Goal: Information Seeking & Learning: Compare options

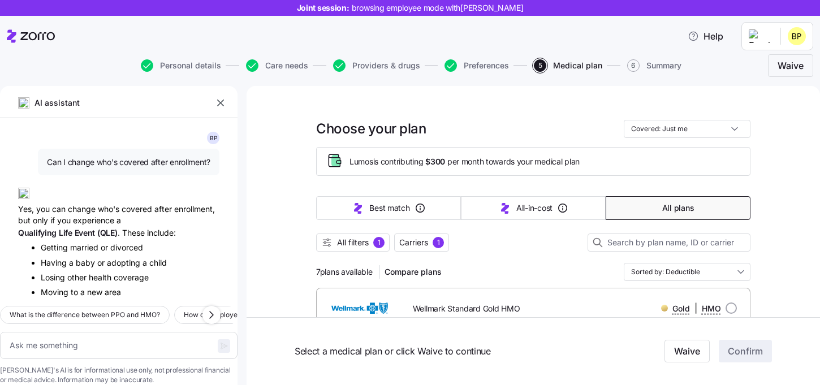
scroll to position [1487, 0]
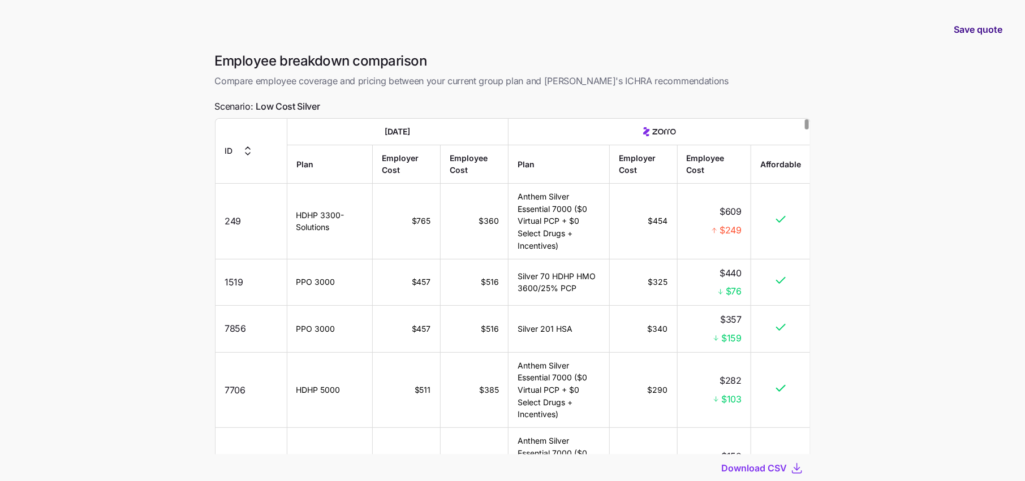
click at [973, 42] on button "Save quote" at bounding box center [978, 30] width 67 height 32
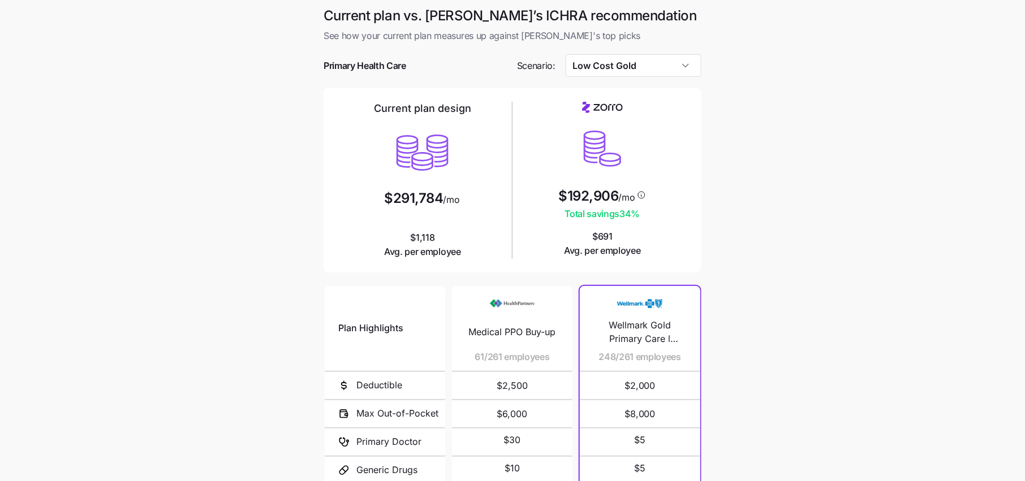
scroll to position [136, 0]
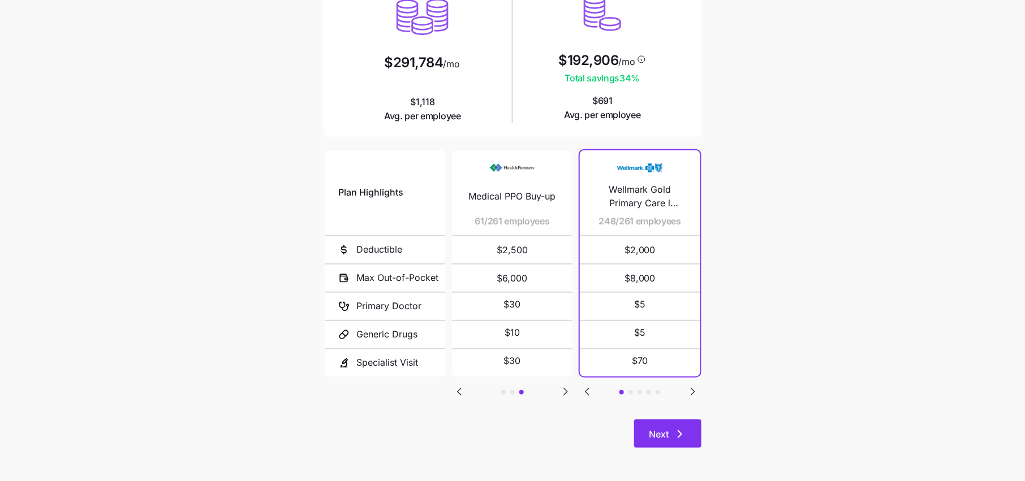
click at [678, 433] on icon "button" at bounding box center [680, 435] width 14 height 14
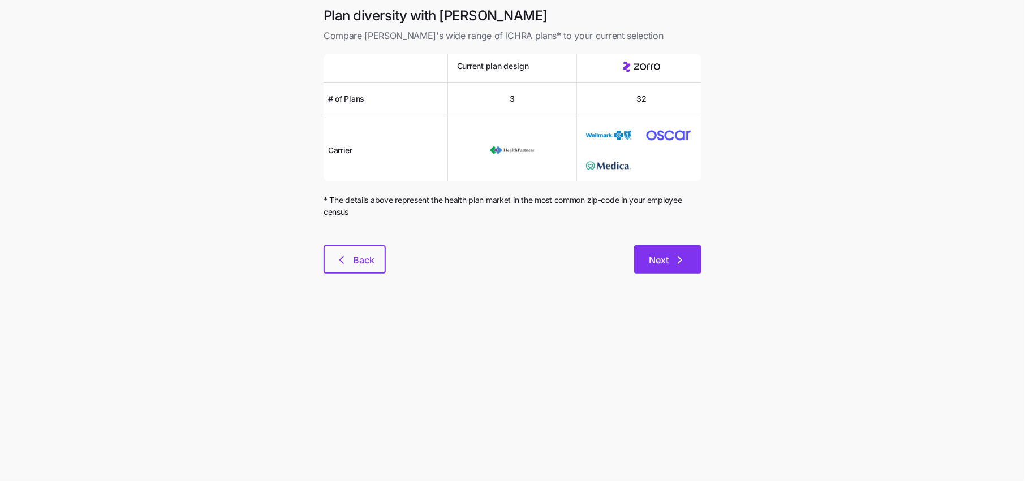
click at [672, 264] on span "Next" at bounding box center [668, 260] width 38 height 14
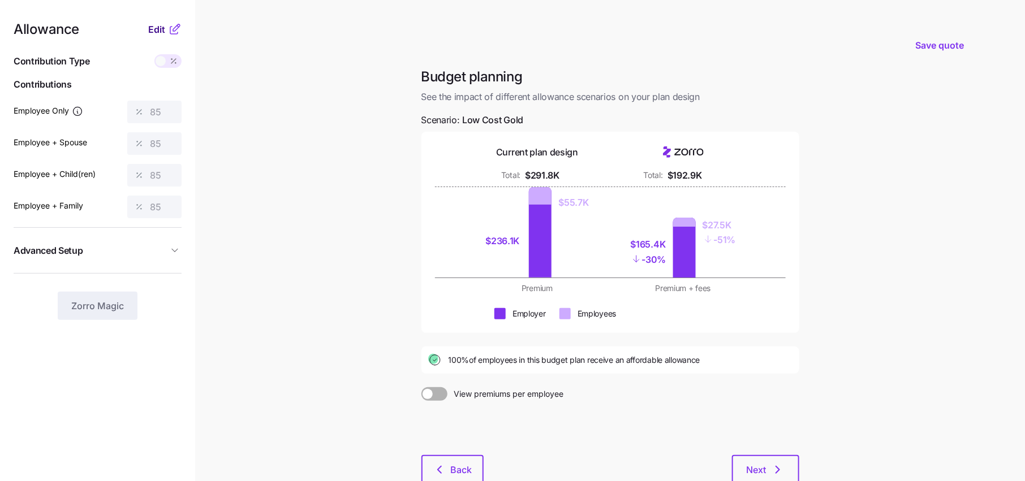
click at [163, 26] on span "Edit" at bounding box center [156, 30] width 17 height 14
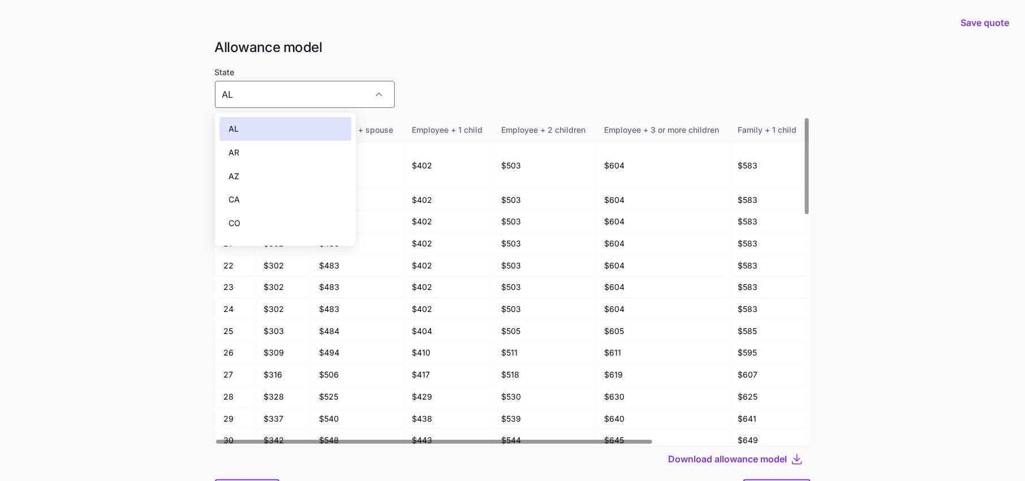
scroll to position [960, 0]
click at [408, 71] on div "State AL" at bounding box center [513, 86] width 596 height 43
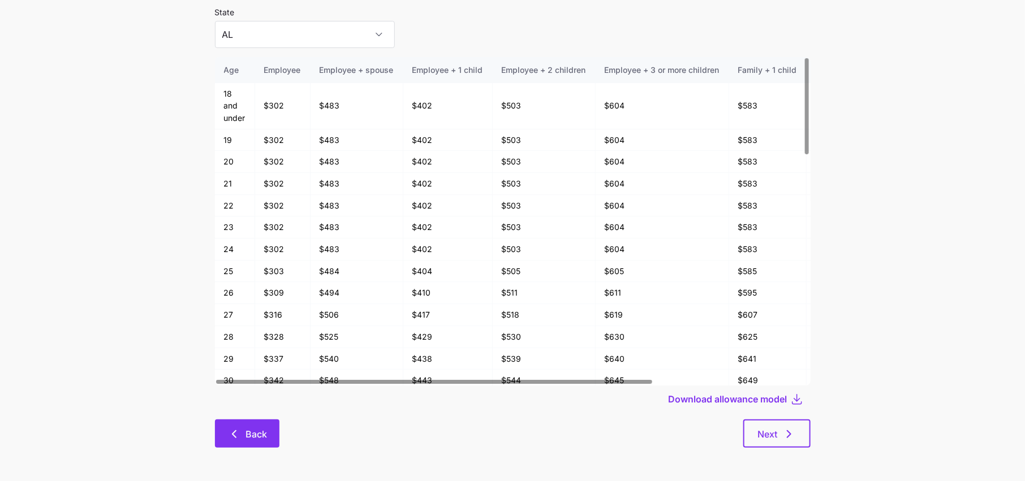
click at [256, 436] on span "Back" at bounding box center [255, 435] width 21 height 14
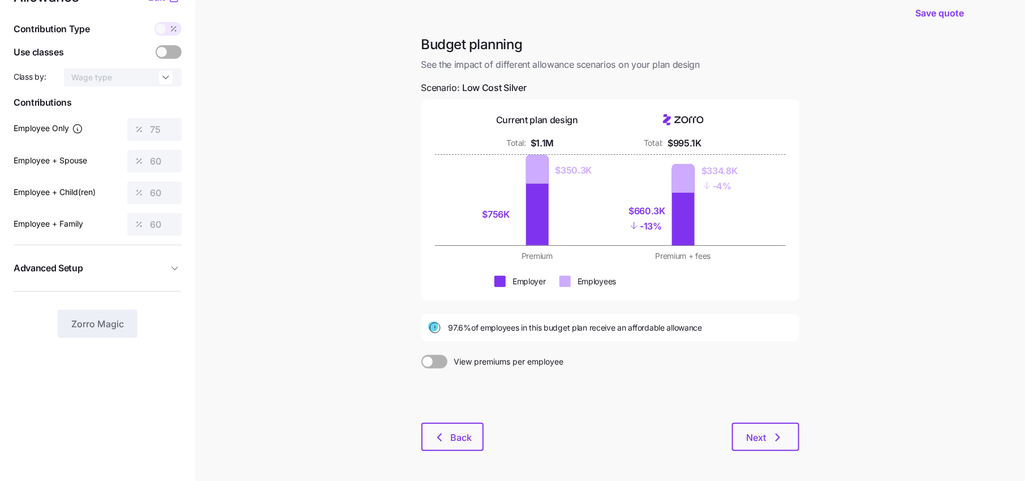
scroll to position [54, 0]
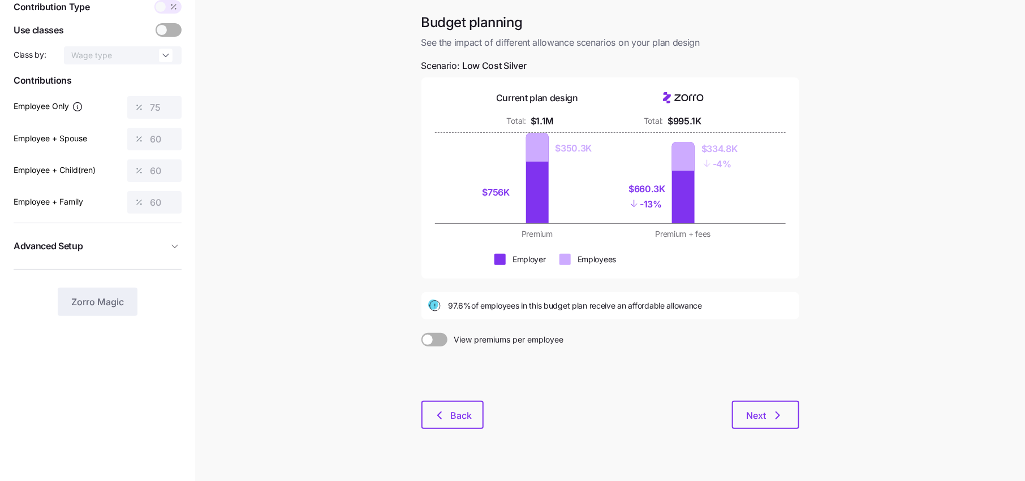
click at [463, 432] on div "Budget planning See the impact of different allowance scenarios on your plan de…" at bounding box center [610, 228] width 396 height 429
click at [463, 414] on span "Back" at bounding box center [461, 416] width 21 height 14
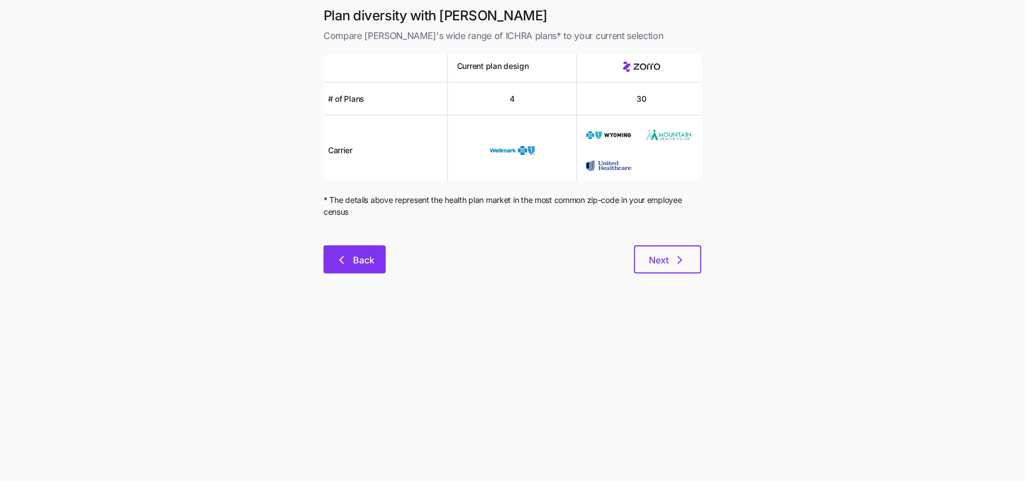
click at [371, 265] on span "Back" at bounding box center [363, 260] width 21 height 14
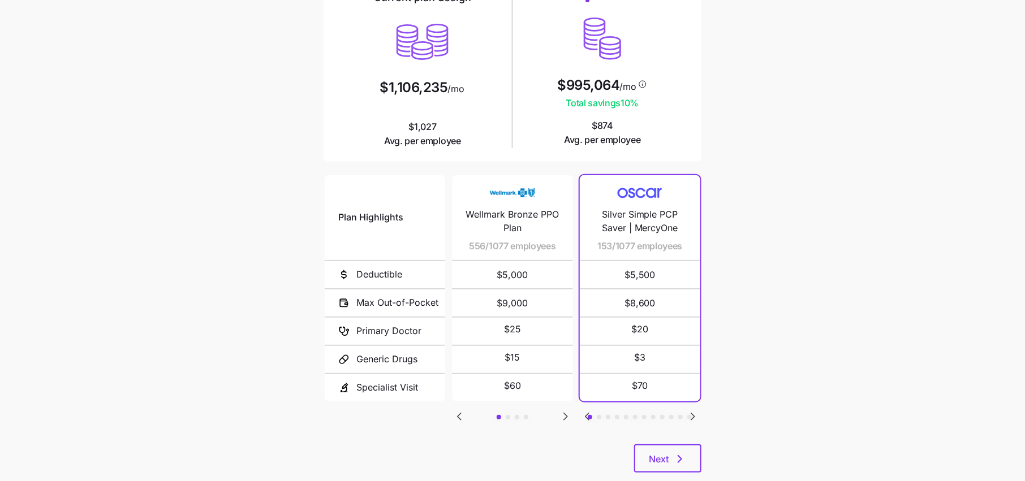
scroll to position [119, 0]
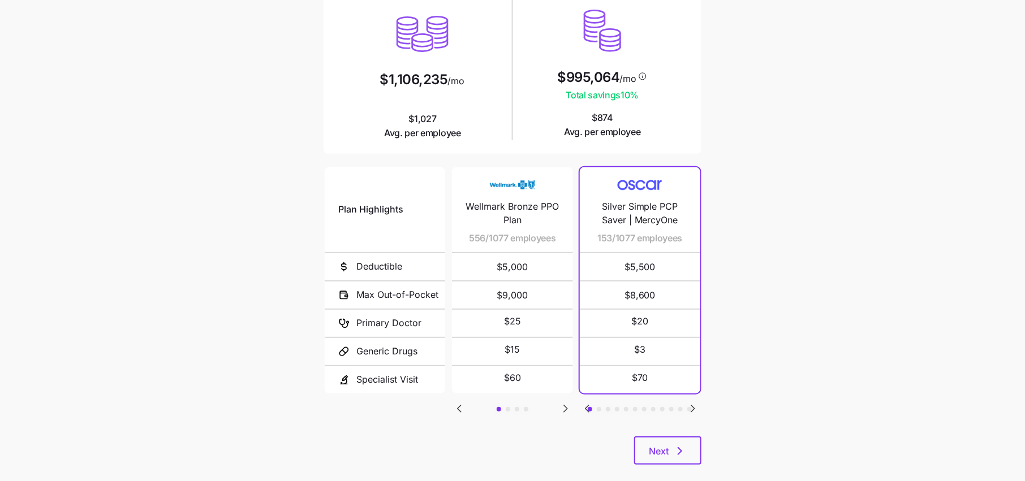
click at [694, 404] on icon "Go to next slide" at bounding box center [693, 409] width 14 height 14
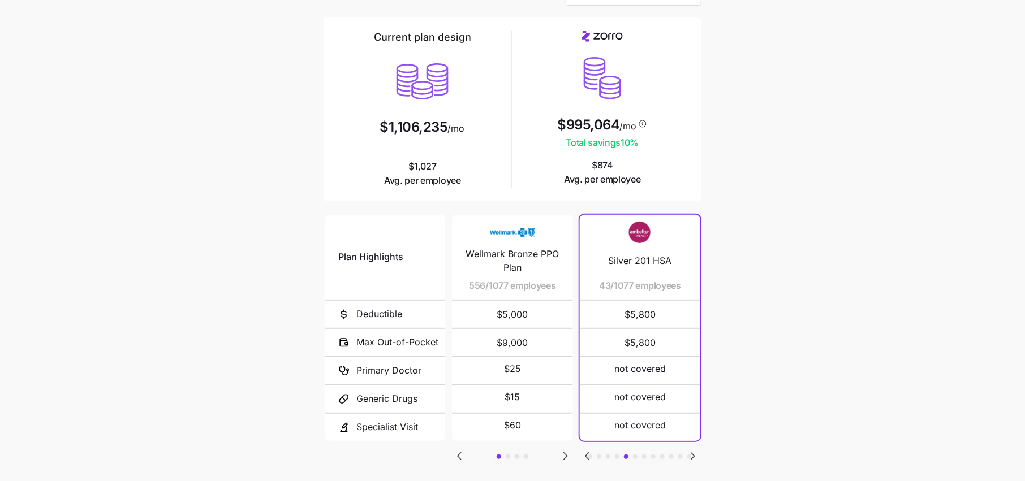
scroll to position [136, 0]
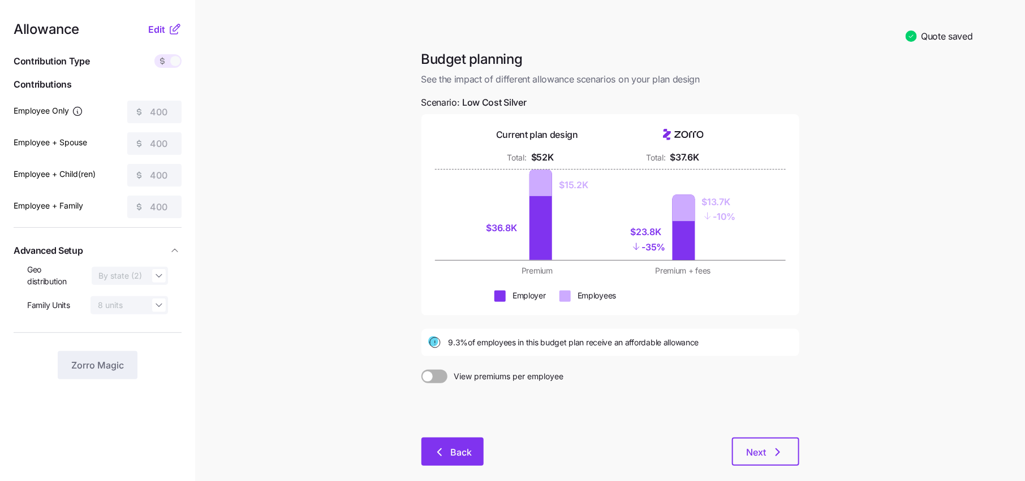
click at [453, 446] on span "Back" at bounding box center [461, 453] width 21 height 14
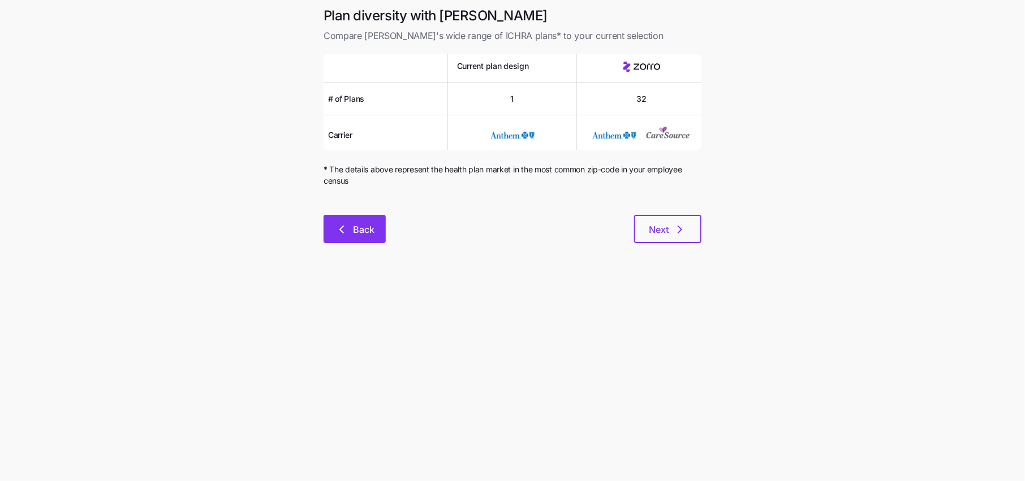
click at [363, 232] on span "Back" at bounding box center [363, 230] width 21 height 14
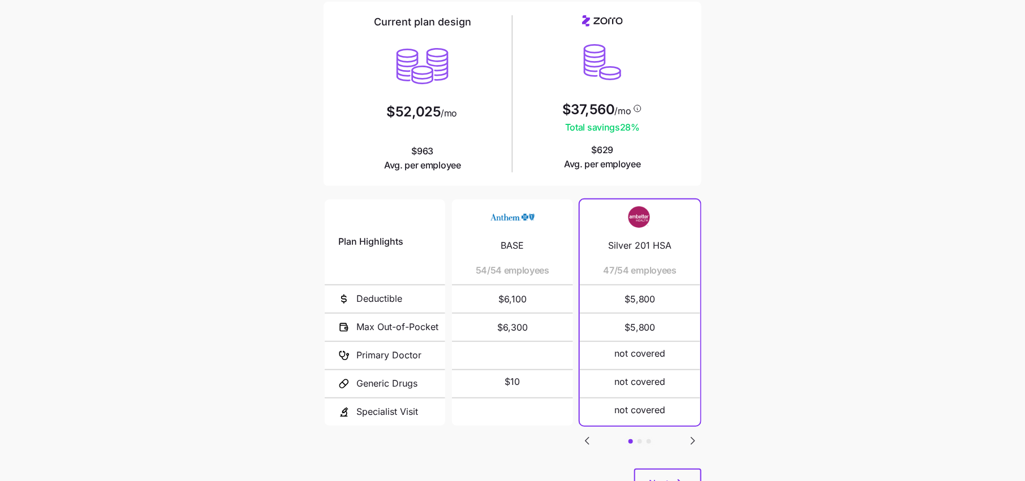
scroll to position [131, 0]
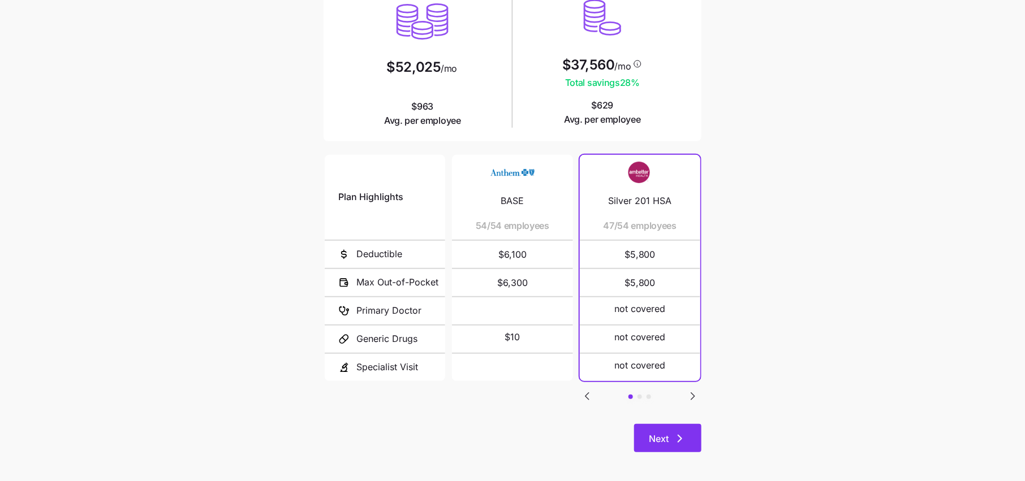
click at [677, 438] on icon "button" at bounding box center [680, 439] width 14 height 14
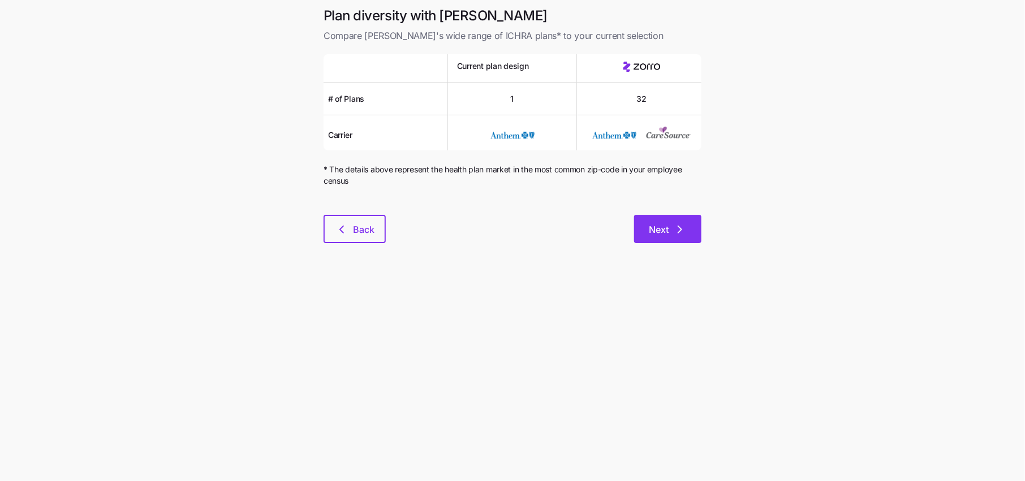
click at [677, 232] on icon "button" at bounding box center [680, 230] width 14 height 14
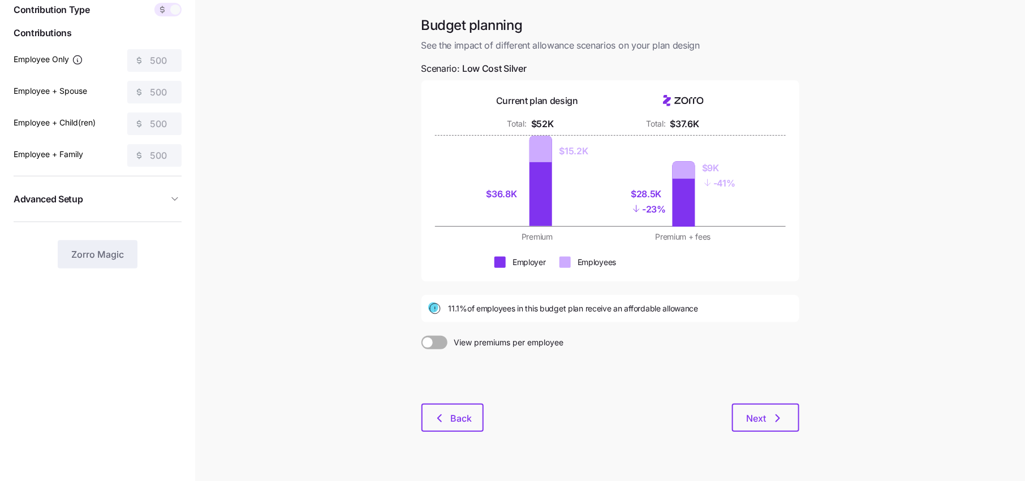
scroll to position [53, 0]
click at [768, 403] on button "Next" at bounding box center [765, 417] width 67 height 28
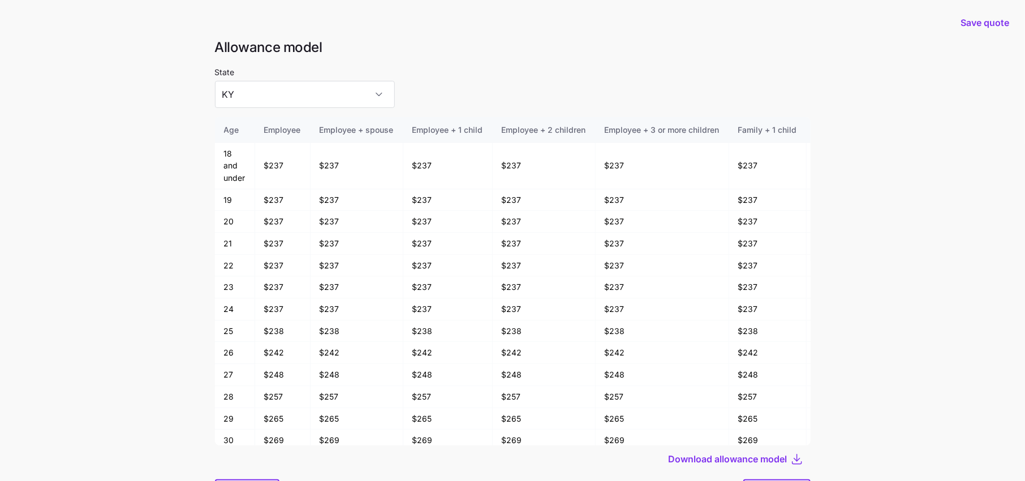
scroll to position [60, 0]
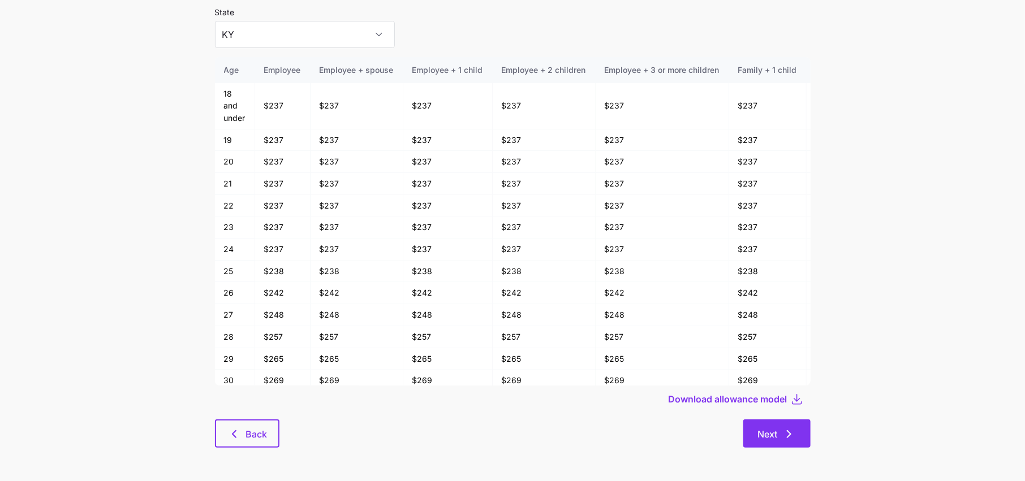
click at [781, 442] on button "Next" at bounding box center [776, 434] width 67 height 28
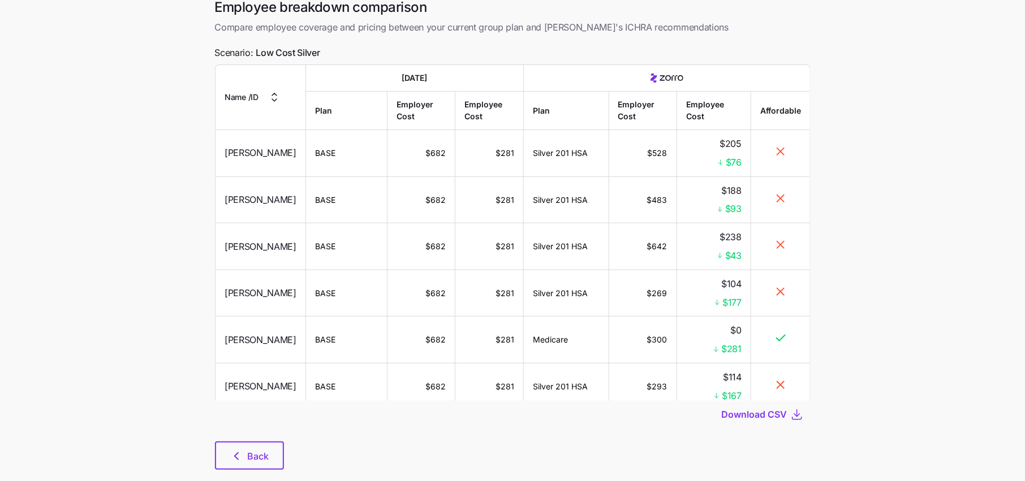
scroll to position [55, 0]
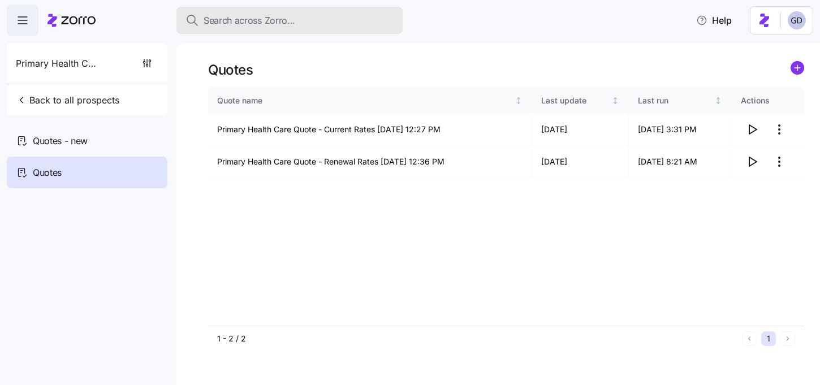
click at [269, 19] on span "Search across Zorro..." at bounding box center [250, 21] width 92 height 14
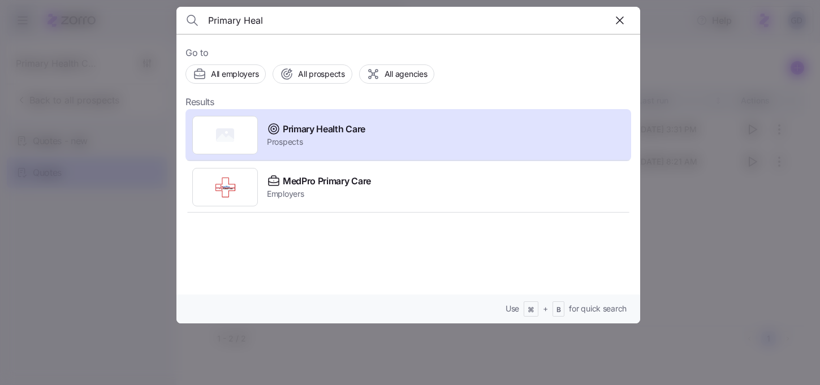
click at [269, 19] on input "Primary Heal" at bounding box center [353, 20] width 290 height 27
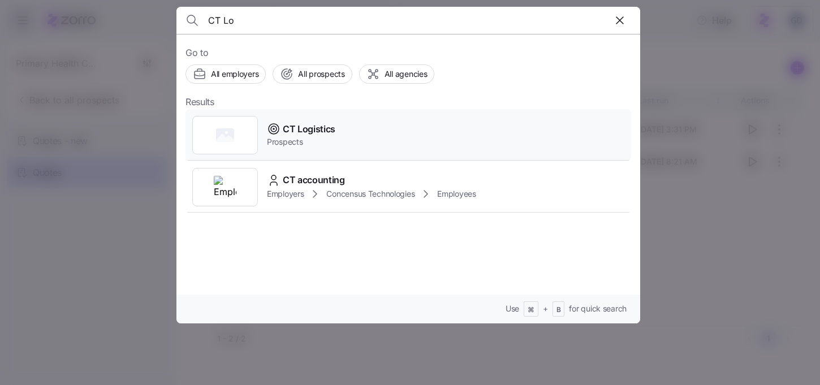
type input "CT Lo"
click at [309, 132] on span "CT Logistics" at bounding box center [309, 129] width 53 height 14
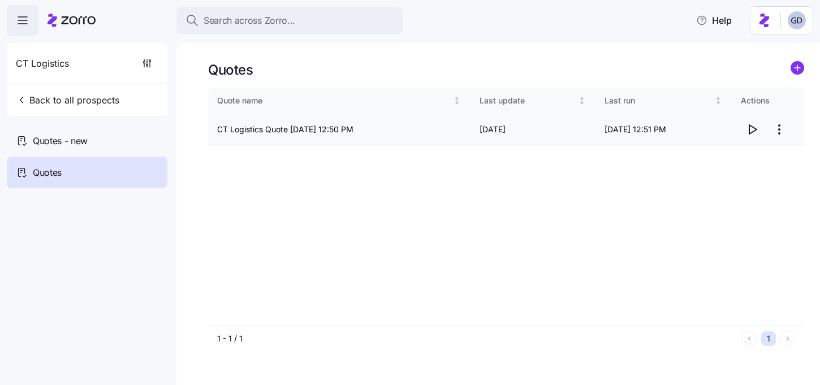
click at [755, 134] on icon "button" at bounding box center [753, 130] width 14 height 14
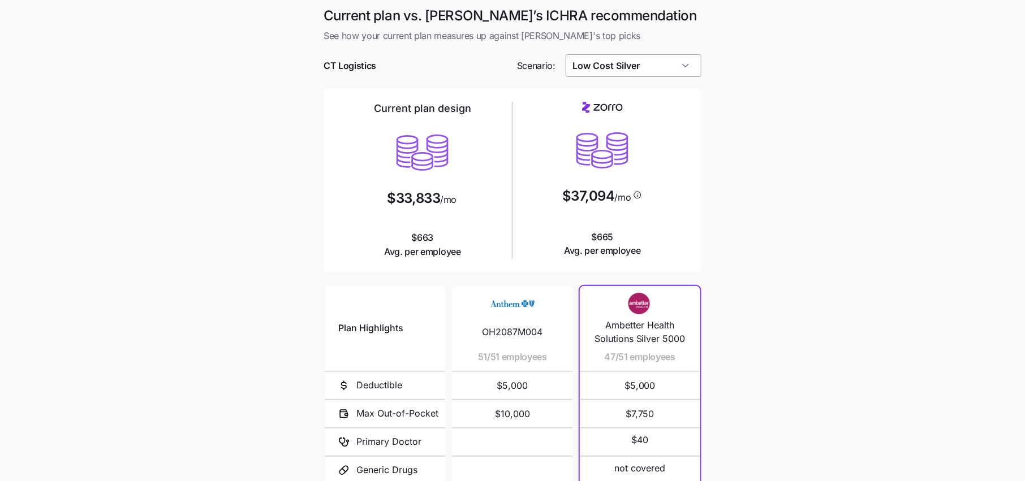
click at [654, 59] on input "Low Cost Silver" at bounding box center [634, 65] width 136 height 23
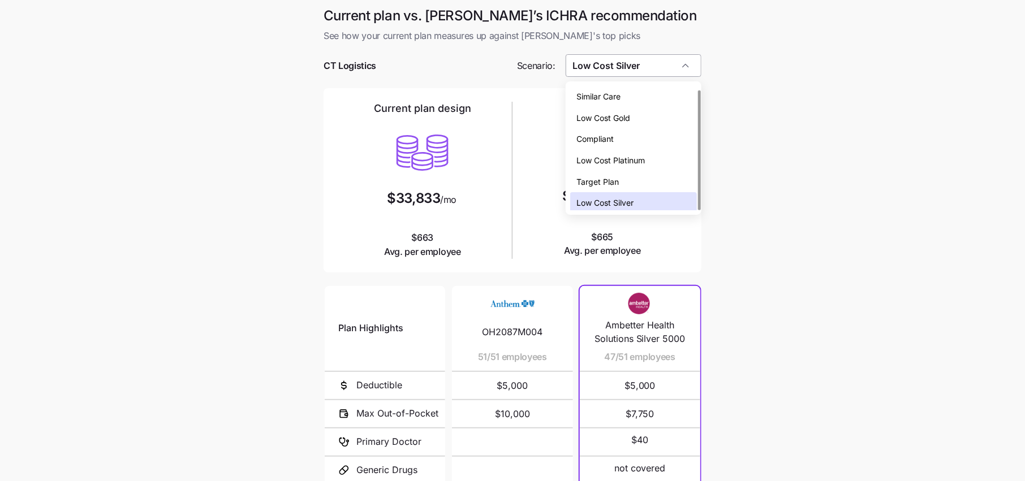
scroll to position [3, 0]
click at [632, 196] on span "Low Cost Silver" at bounding box center [605, 199] width 57 height 12
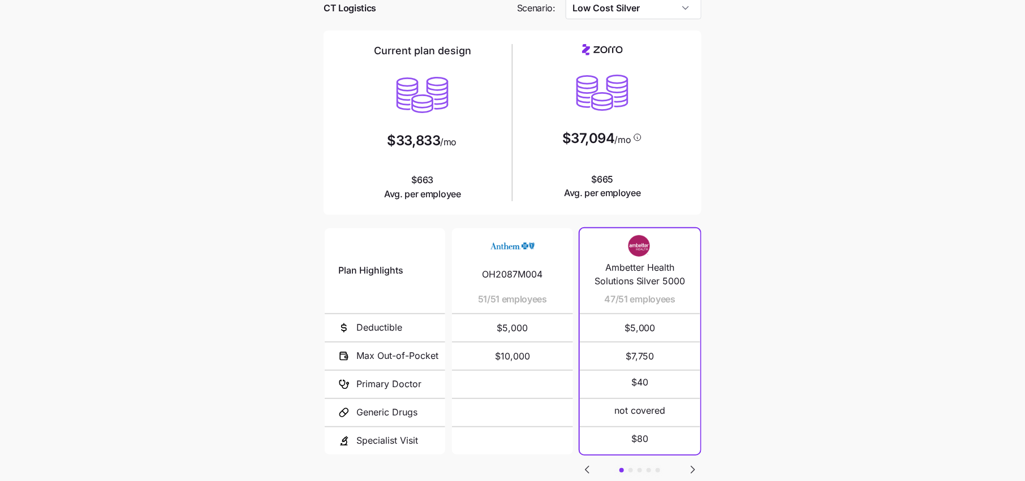
scroll to position [16, 0]
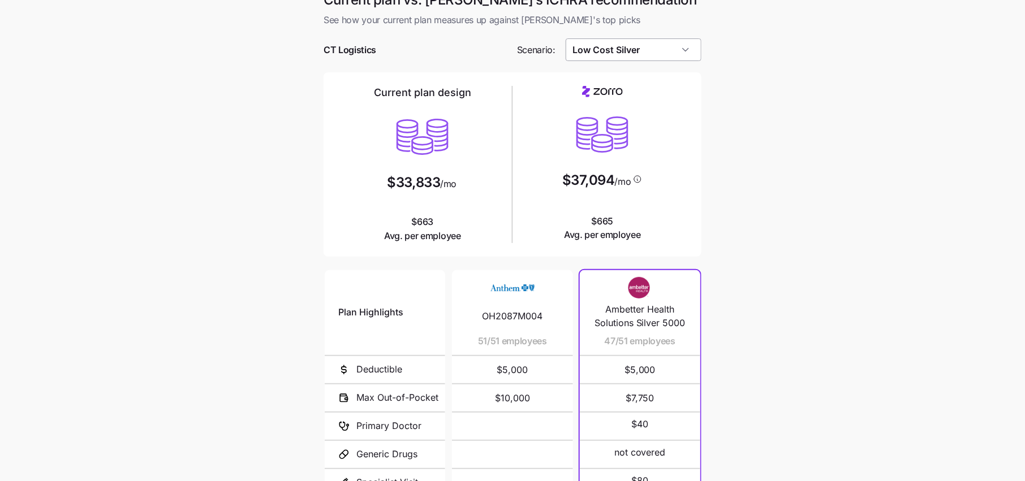
click at [639, 53] on input "Low Cost Silver" at bounding box center [634, 49] width 136 height 23
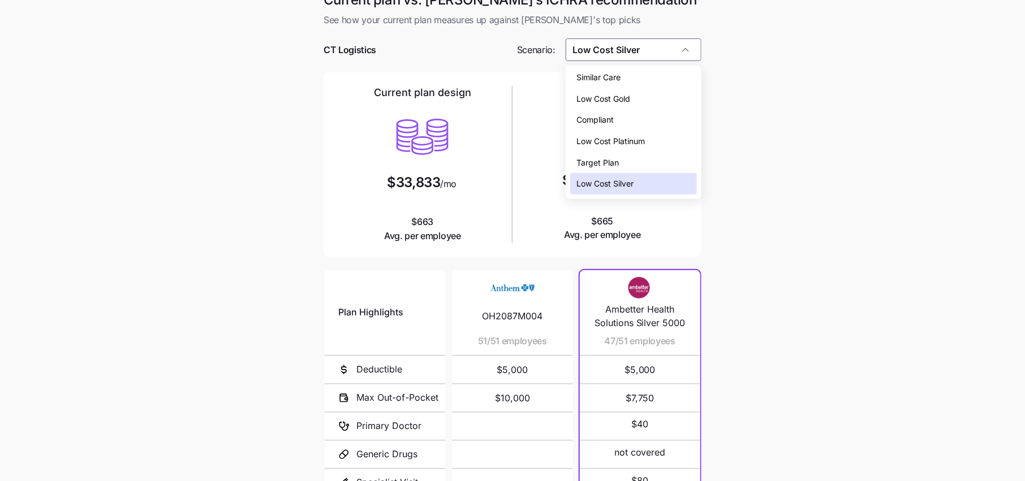
click at [618, 67] on div "Similar Care Low Cost Gold Compliant Low Cost Platinum Target Plan Low Cost Sil…" at bounding box center [634, 132] width 136 height 133
click at [618, 71] on span "Similar Care" at bounding box center [599, 77] width 44 height 12
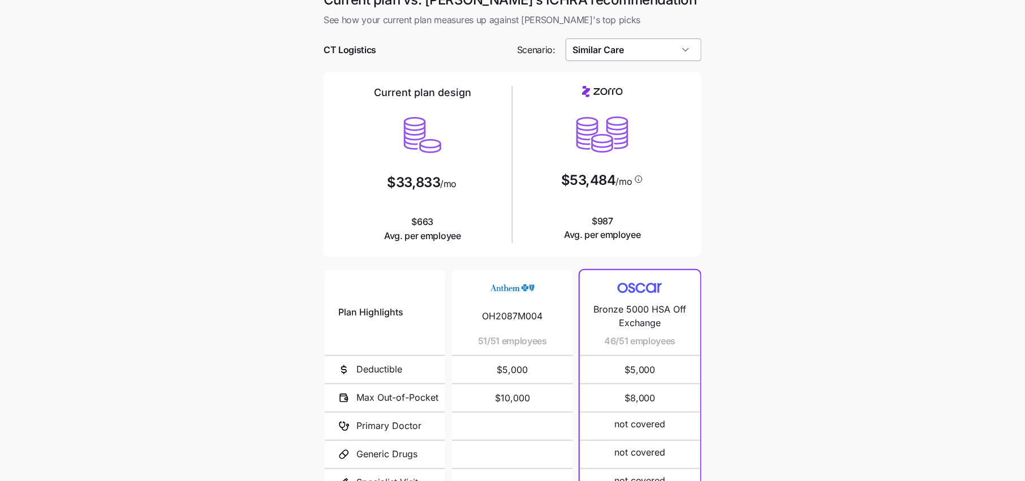
click at [625, 57] on input "Similar Care" at bounding box center [634, 49] width 136 height 23
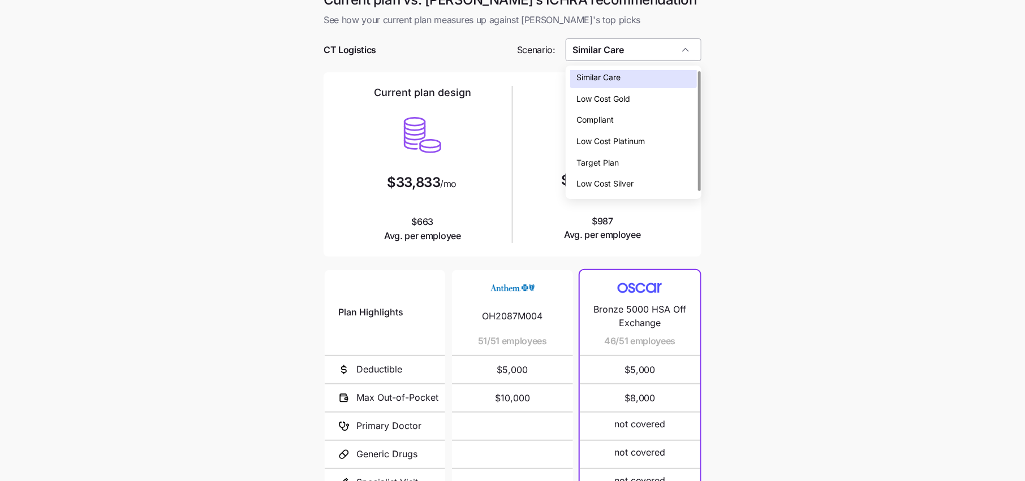
scroll to position [0, 0]
click at [622, 94] on div "Low Cost Gold" at bounding box center [633, 102] width 127 height 21
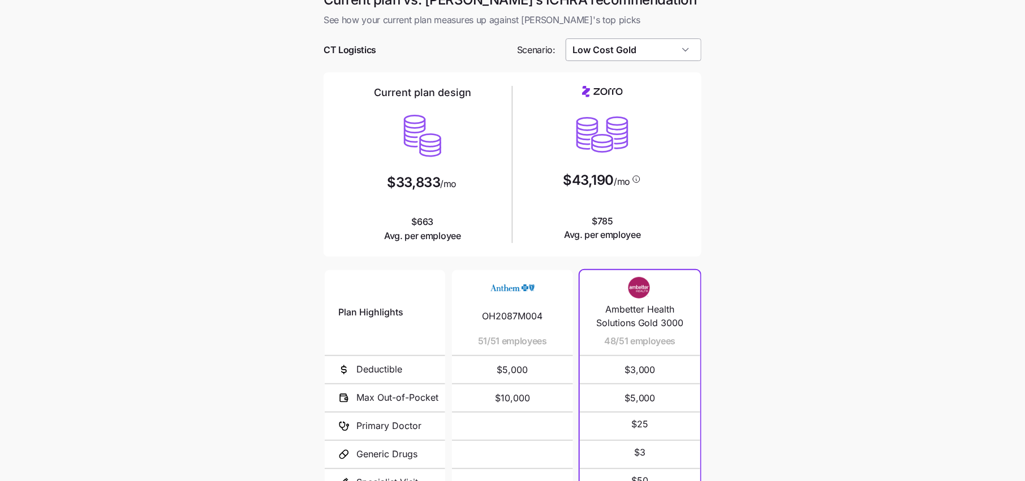
click at [624, 57] on input "Low Cost Gold" at bounding box center [634, 49] width 136 height 23
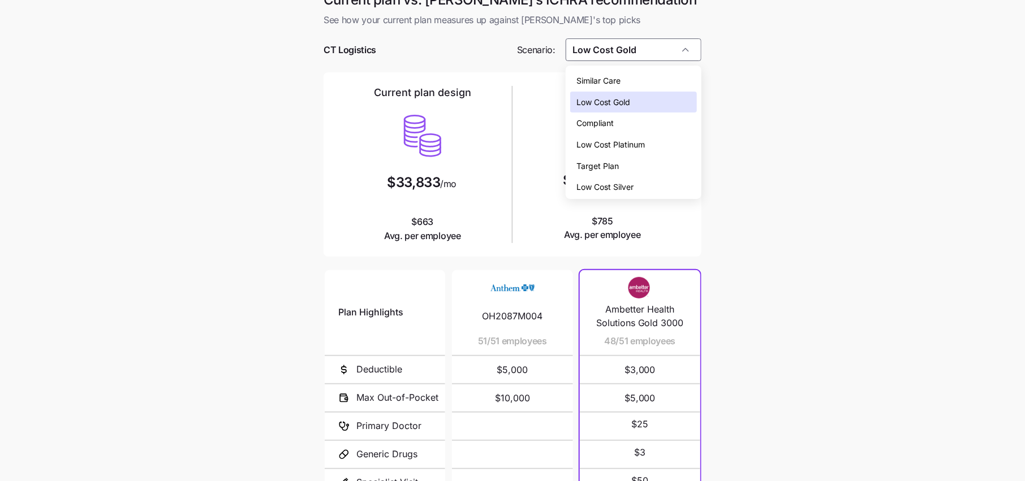
click at [614, 127] on div "Compliant" at bounding box center [633, 123] width 127 height 21
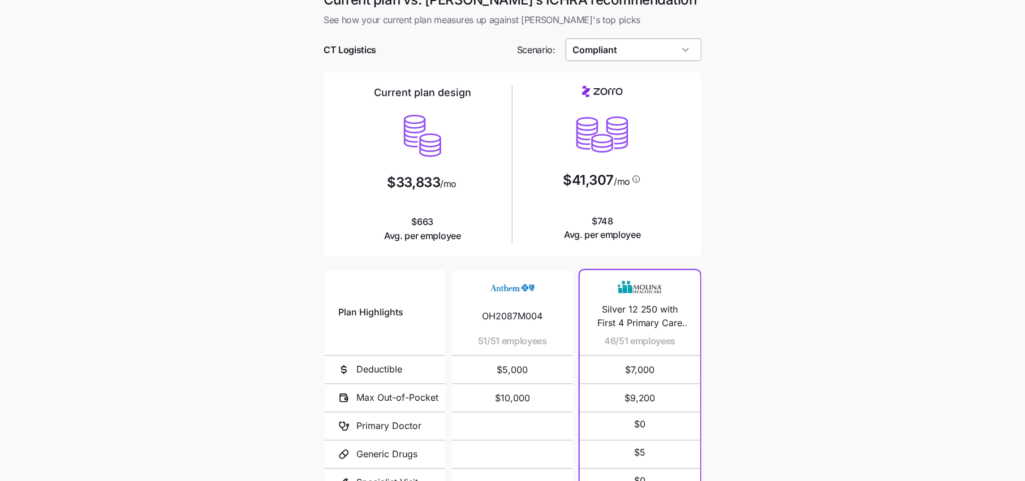
click at [636, 51] on input "Compliant" at bounding box center [634, 49] width 136 height 23
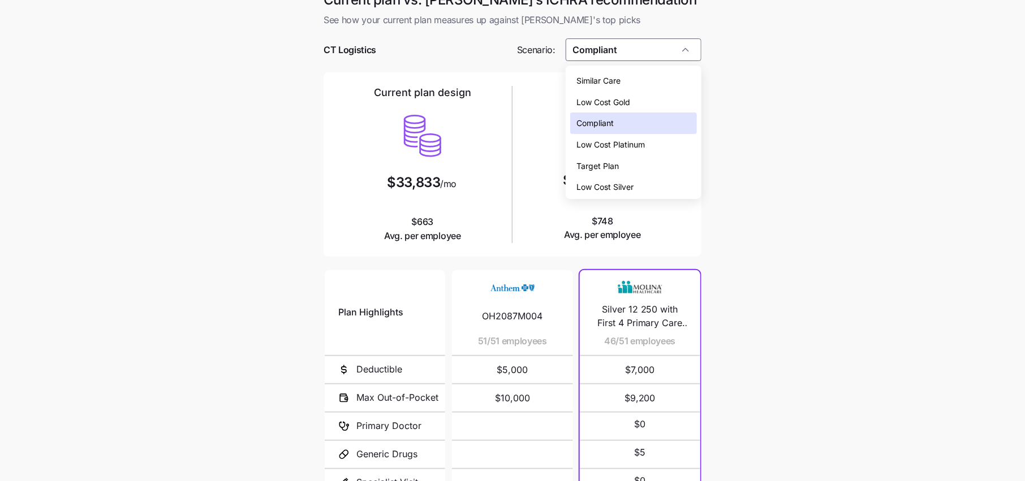
click at [636, 149] on span "Low Cost Platinum" at bounding box center [611, 145] width 68 height 12
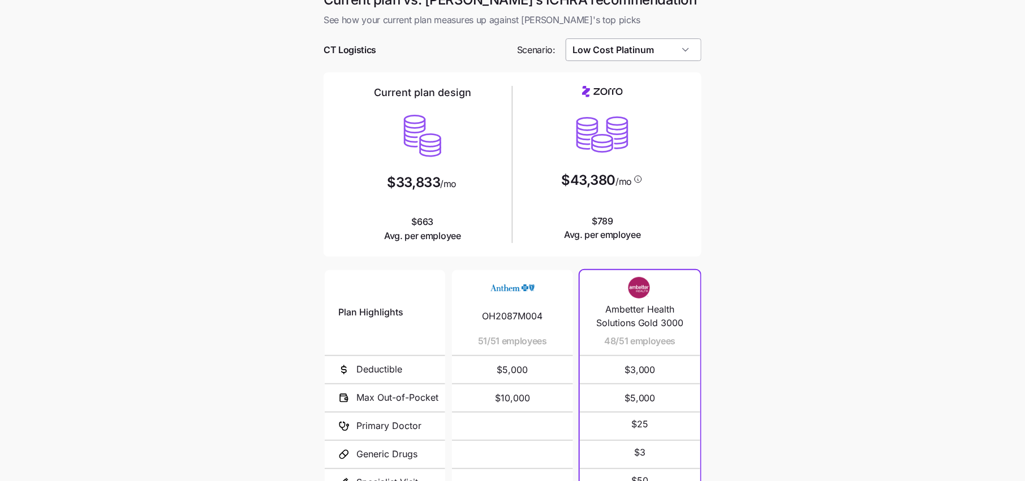
click at [635, 57] on input "Low Cost Platinum" at bounding box center [634, 49] width 136 height 23
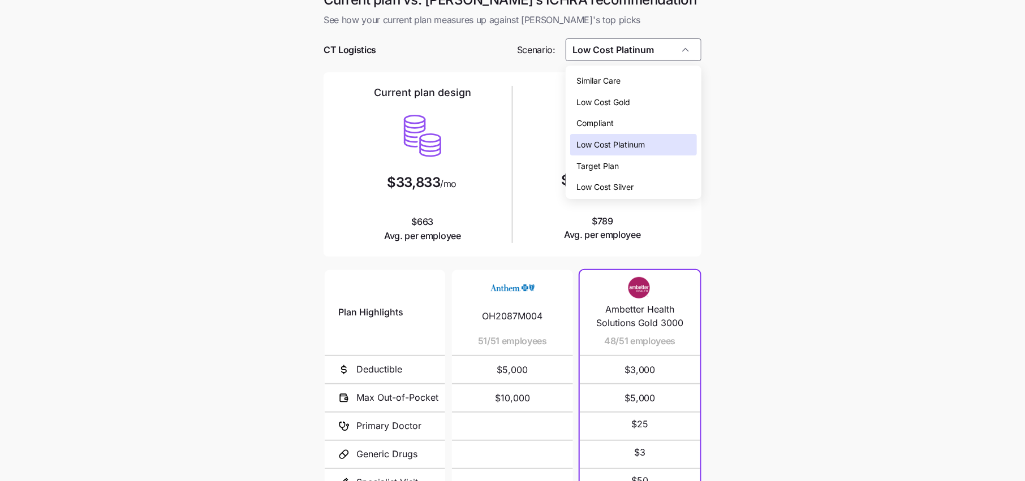
click at [619, 157] on div "Target Plan" at bounding box center [633, 166] width 127 height 21
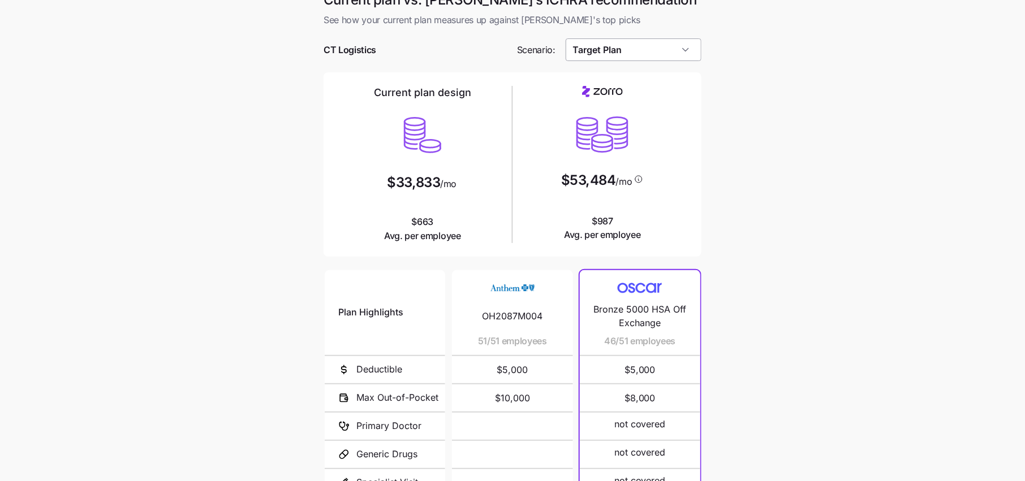
click at [636, 53] on input "Target Plan" at bounding box center [634, 49] width 136 height 23
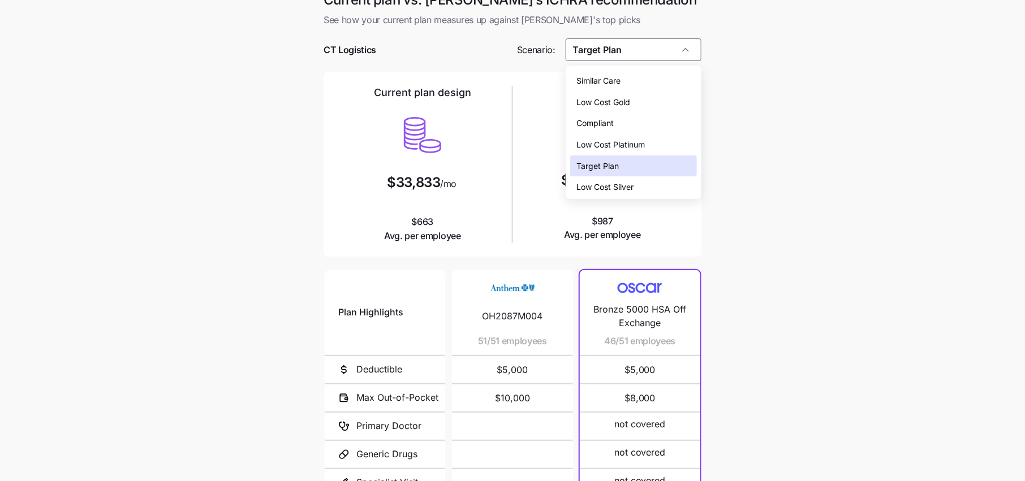
click at [620, 184] on span "Low Cost Silver" at bounding box center [605, 187] width 57 height 12
type input "Low Cost Silver"
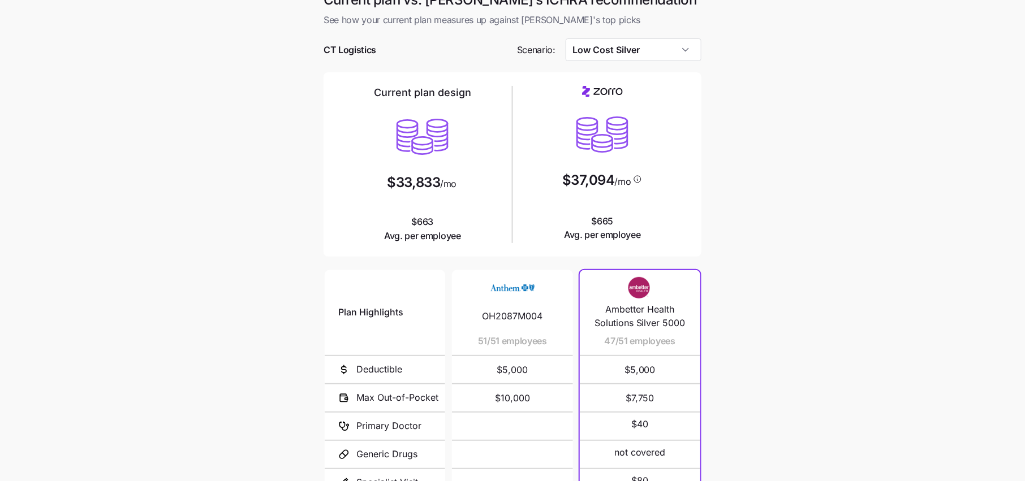
scroll to position [136, 0]
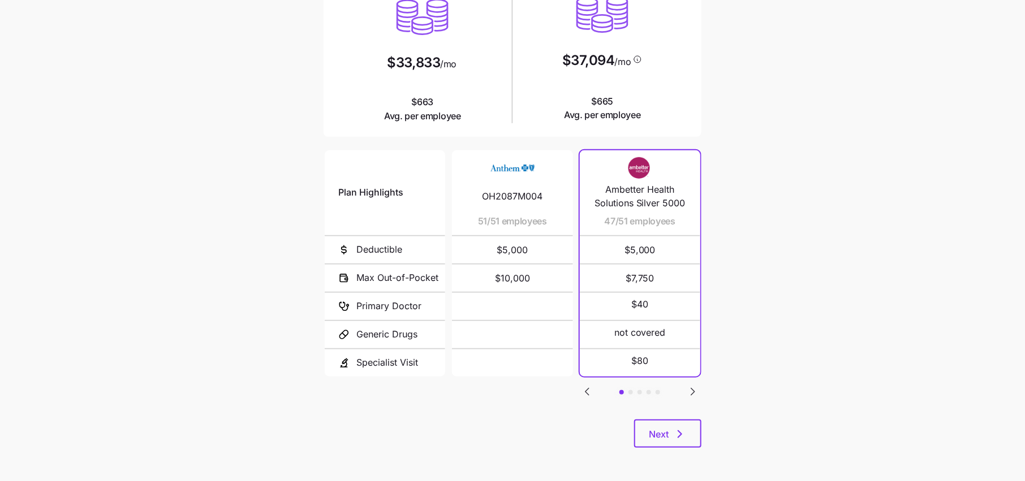
click at [692, 390] on icon "Go to next slide" at bounding box center [692, 392] width 3 height 7
click at [662, 424] on button "Next" at bounding box center [667, 434] width 67 height 28
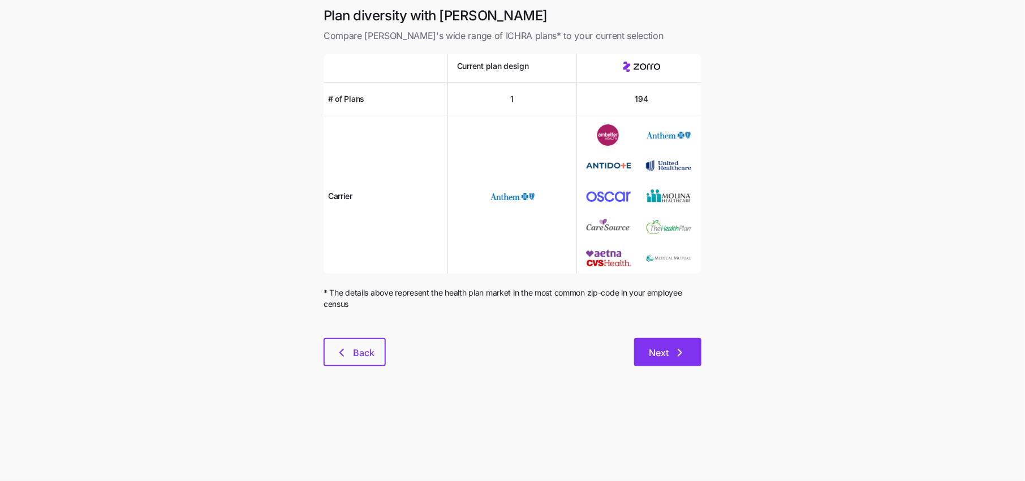
click at [673, 351] on icon "button" at bounding box center [680, 353] width 14 height 14
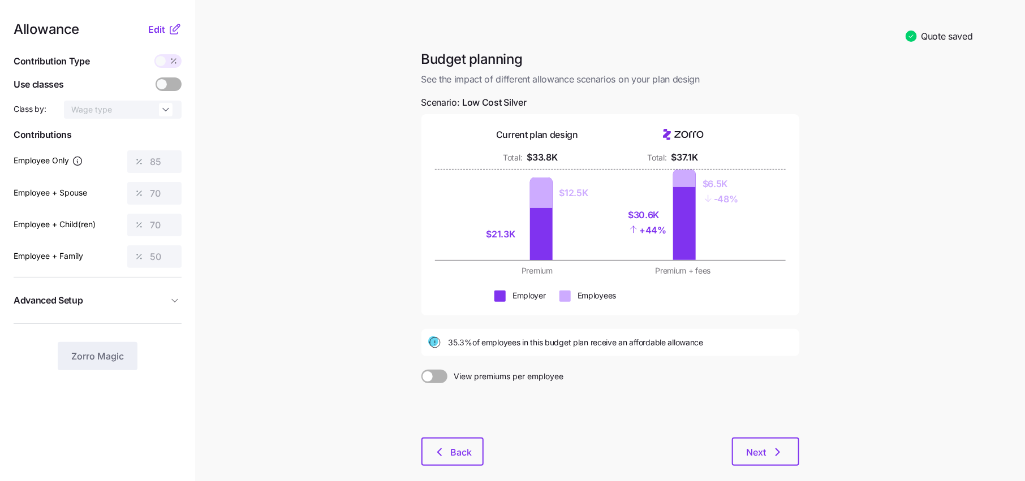
click at [172, 30] on icon at bounding box center [175, 30] width 14 height 14
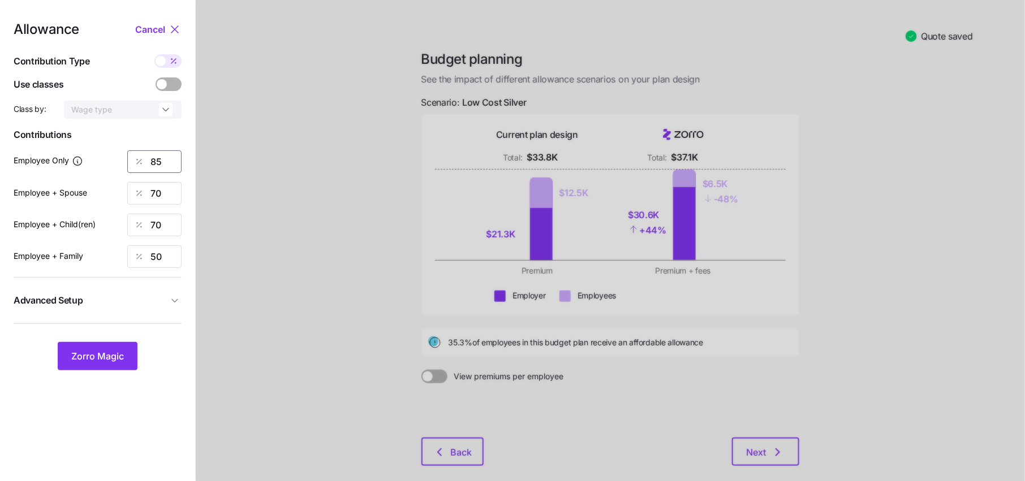
drag, startPoint x: 167, startPoint y: 166, endPoint x: 106, endPoint y: 166, distance: 61.1
click at [106, 166] on div "Employee Only 85" at bounding box center [98, 161] width 168 height 23
type input "50"
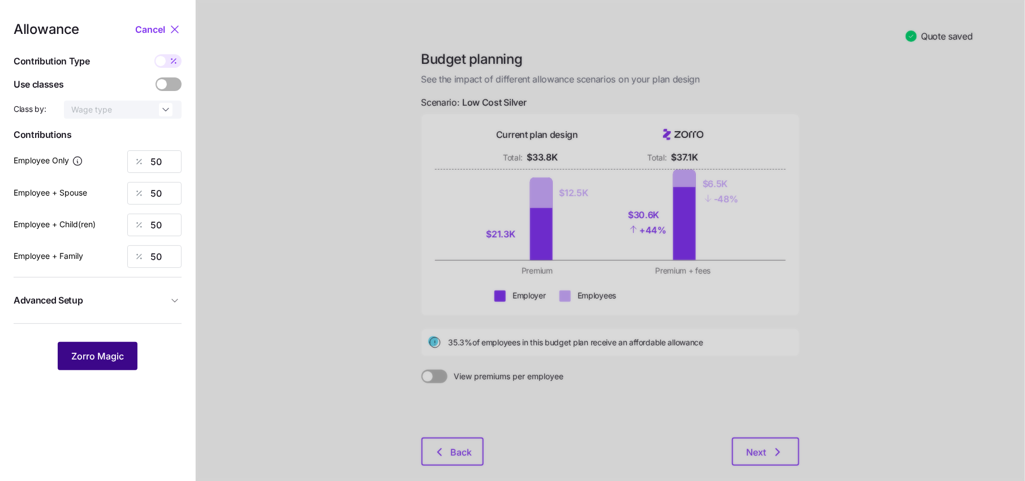
click at [104, 356] on span "Zorro Magic" at bounding box center [97, 357] width 53 height 14
